Goal: Task Accomplishment & Management: Use online tool/utility

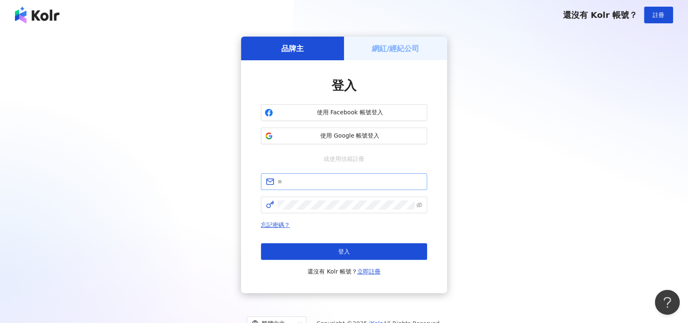
click at [343, 187] on span at bounding box center [344, 181] width 166 height 17
click at [343, 182] on input "text" at bounding box center [350, 181] width 145 height 9
type input "**********"
click button "登入" at bounding box center [344, 251] width 166 height 17
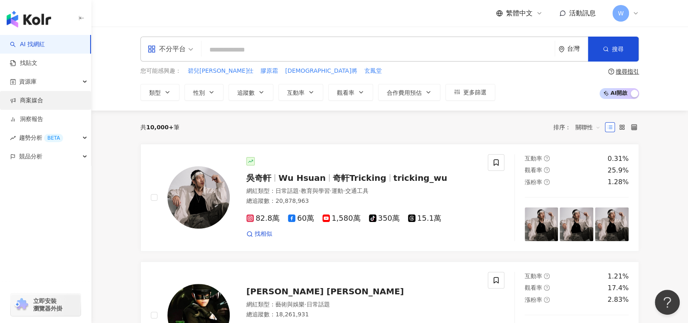
click at [30, 96] on link "商案媒合" at bounding box center [26, 100] width 33 height 8
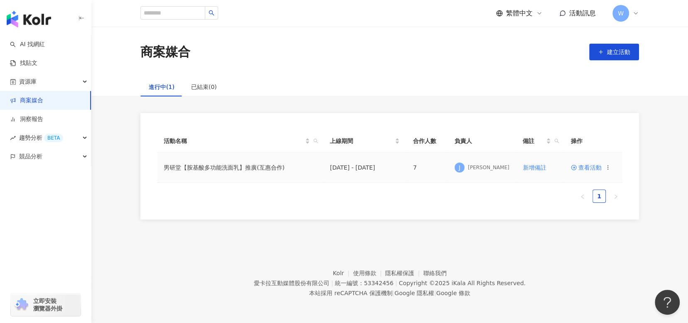
click at [596, 172] on td "查看活動" at bounding box center [593, 168] width 58 height 30
click at [596, 170] on span "查看活動" at bounding box center [586, 168] width 31 height 6
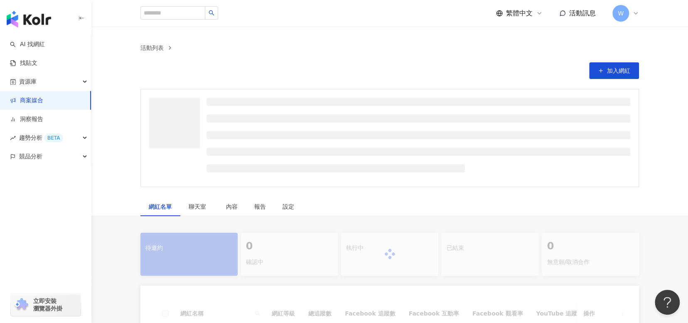
click at [596, 168] on ul at bounding box center [419, 135] width 424 height 75
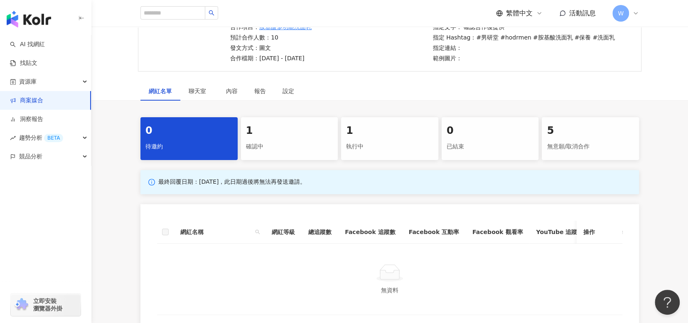
scroll to position [66, 0]
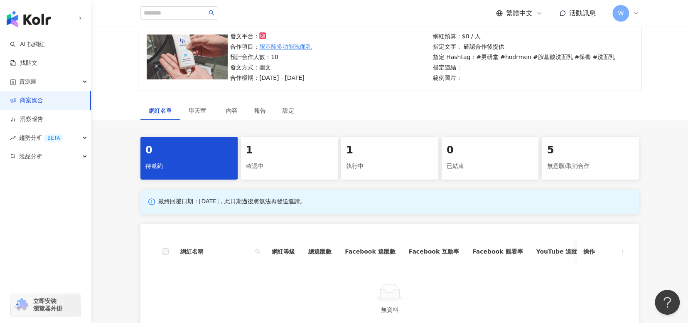
click at [409, 159] on div "執行中" at bounding box center [389, 166] width 87 height 14
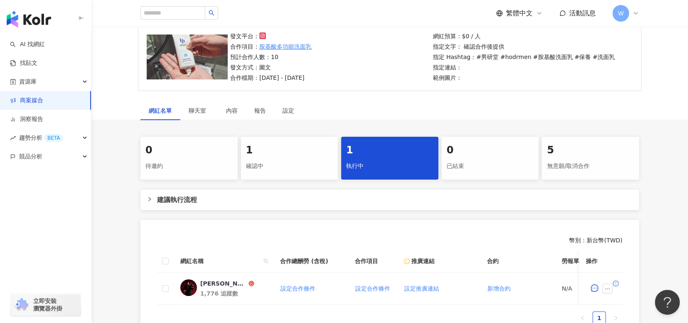
scroll to position [108, 0]
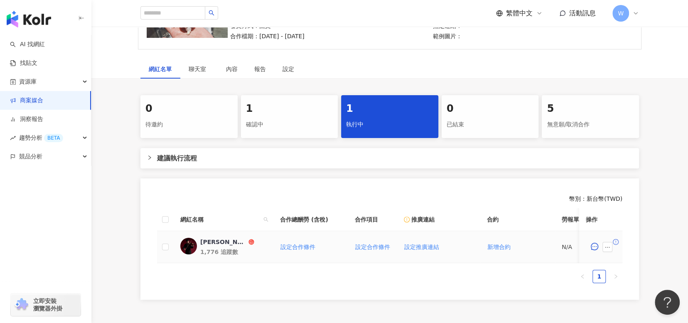
click at [232, 242] on div "[PERSON_NAME]｜[PERSON_NAME]" at bounding box center [223, 242] width 47 height 8
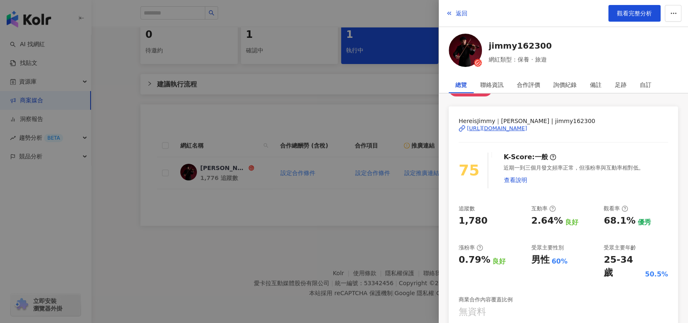
scroll to position [0, 0]
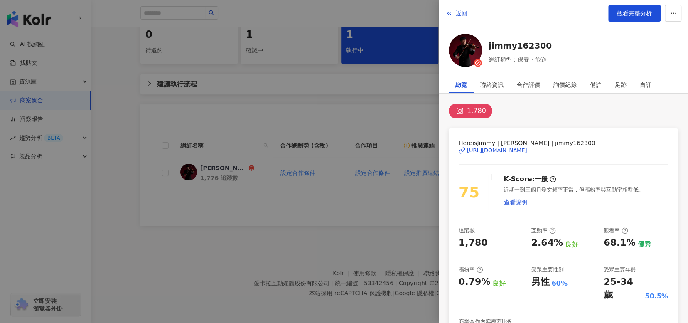
click at [527, 148] on div "[URL][DOMAIN_NAME]" at bounding box center [497, 150] width 60 height 7
